Goal: Task Accomplishment & Management: Manage account settings

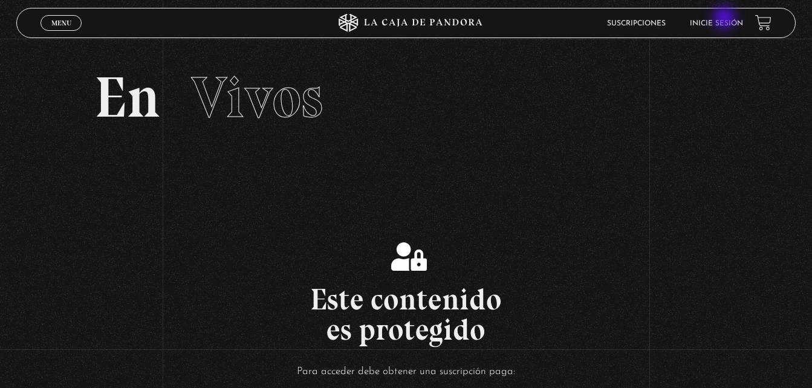
click at [726, 19] on li "Inicie sesión" at bounding box center [716, 23] width 53 height 19
click at [725, 26] on link "Inicie sesión" at bounding box center [716, 23] width 53 height 7
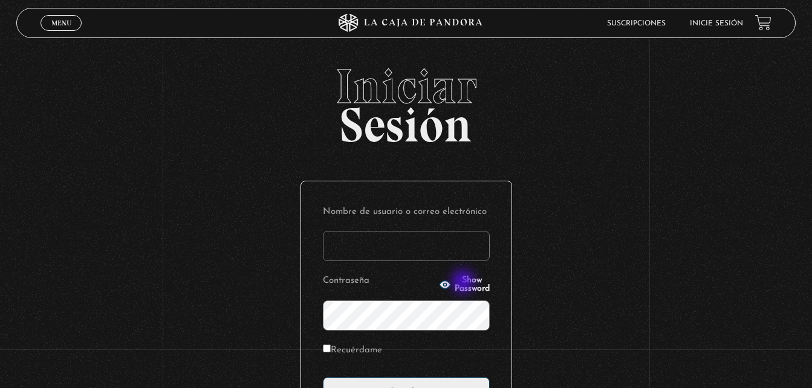
type input "ktyzamora09@hotmail.com"
click at [465, 283] on span "Show Password" at bounding box center [472, 284] width 35 height 17
click at [465, 283] on span "Hide Password" at bounding box center [472, 284] width 35 height 17
click at [465, 283] on span "Show Password" at bounding box center [472, 284] width 35 height 17
click at [465, 283] on span "Hide Password" at bounding box center [472, 284] width 35 height 17
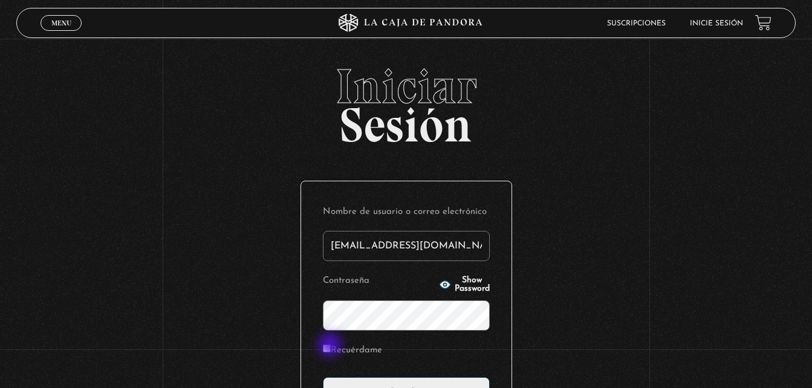
click at [331, 347] on input "Recuérdame" at bounding box center [327, 349] width 8 height 8
checkbox input "true"
click at [405, 379] on input "Acceder" at bounding box center [406, 393] width 167 height 30
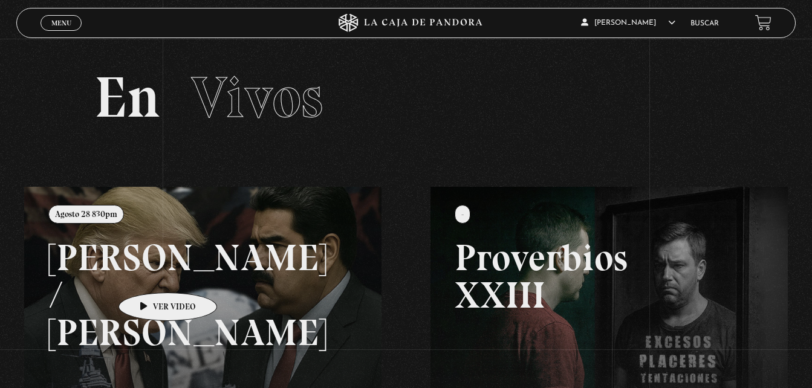
click at [149, 275] on link at bounding box center [430, 381] width 812 height 388
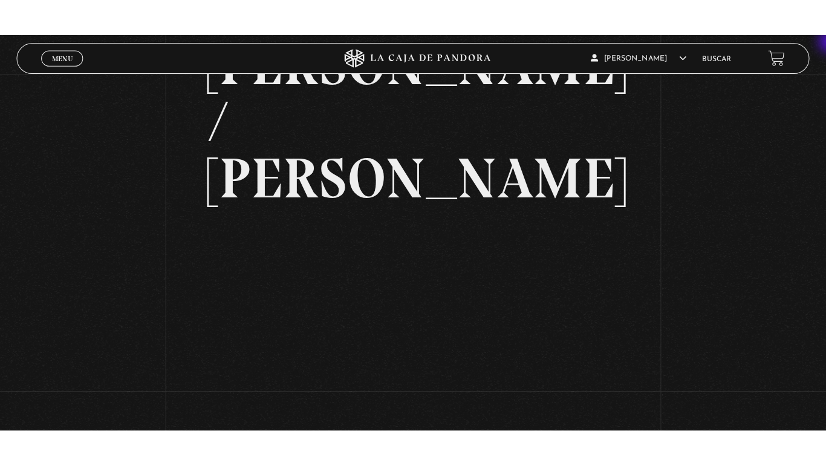
scroll to position [97, 0]
